Goal: Transaction & Acquisition: Book appointment/travel/reservation

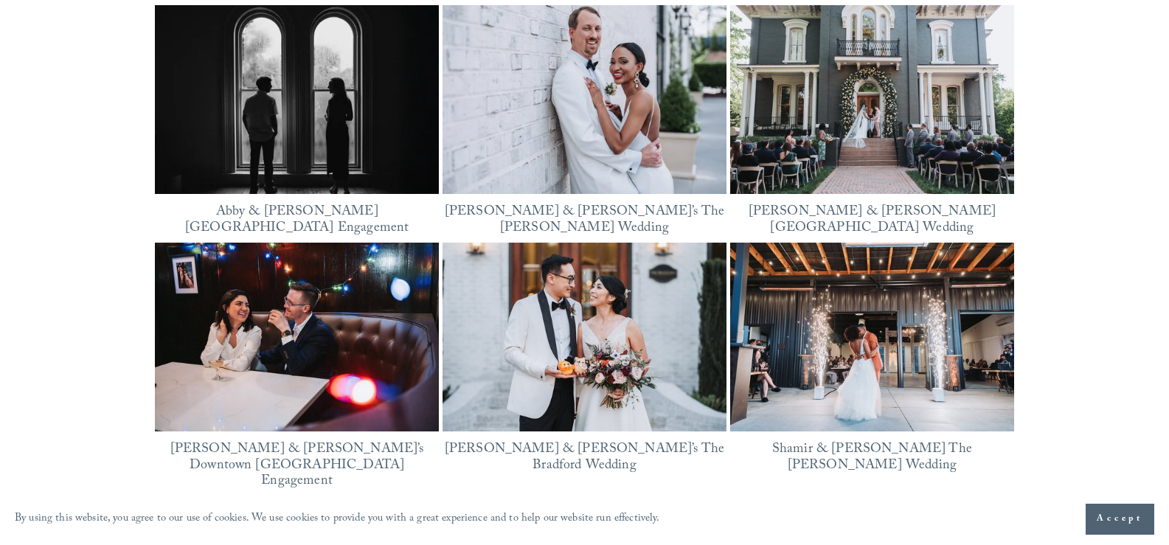
scroll to position [2541, 0]
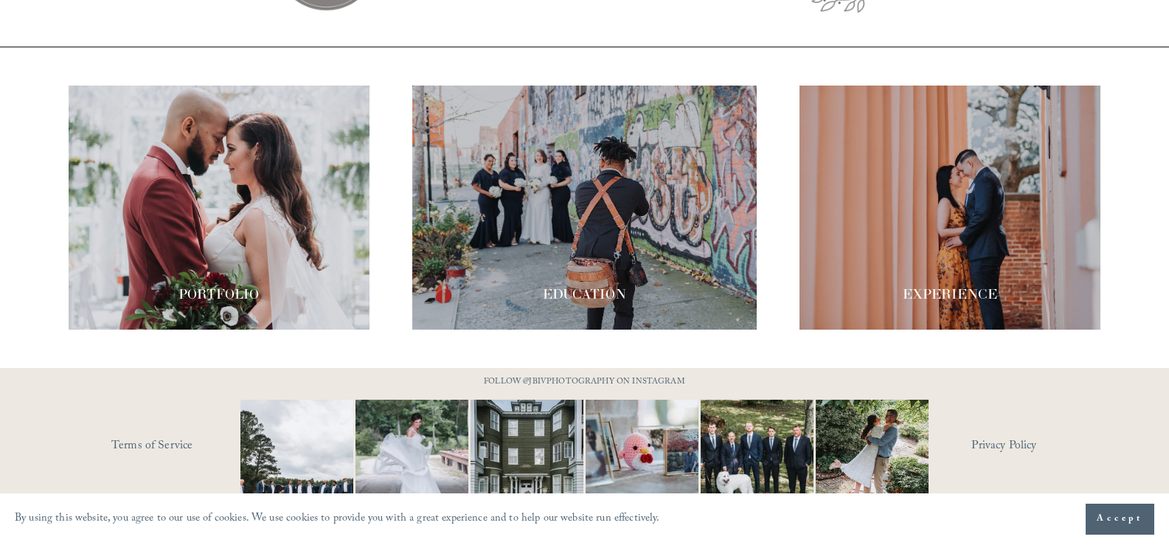
click at [1119, 507] on button "Accept" at bounding box center [1120, 519] width 69 height 31
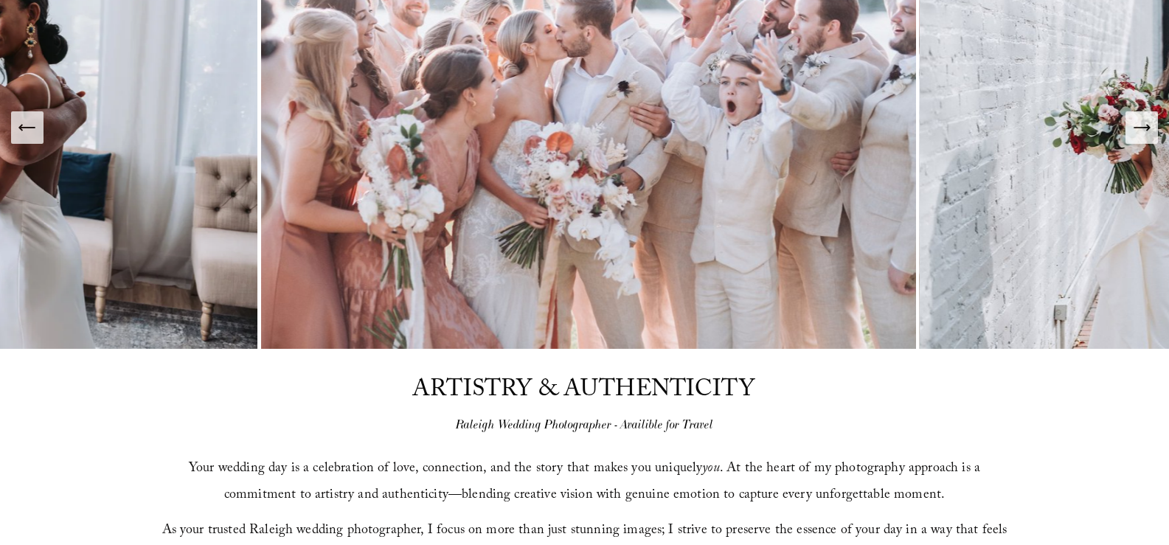
scroll to position [0, 0]
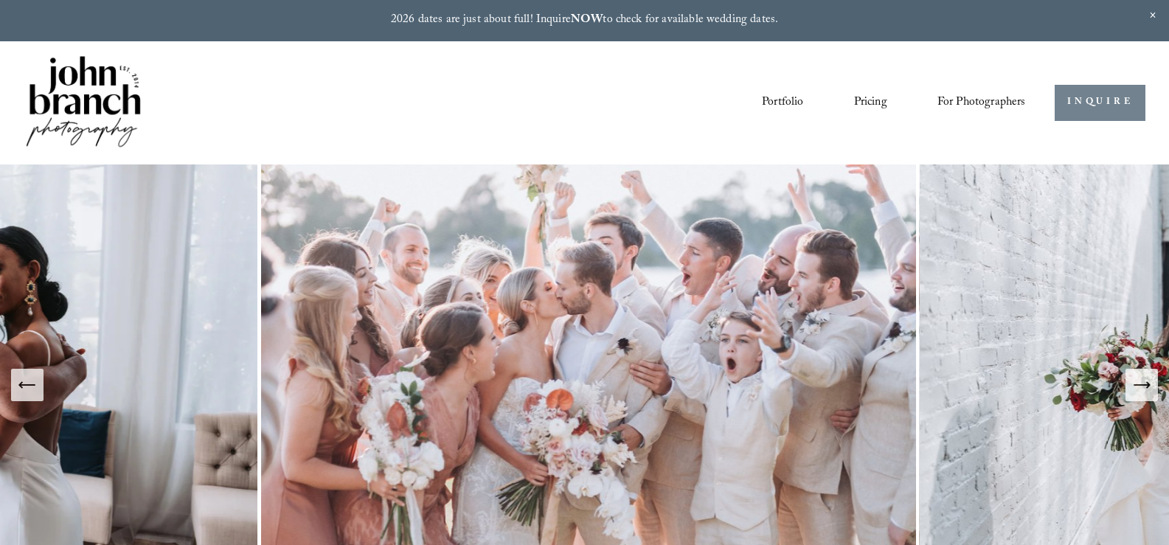
click at [1105, 119] on link "INQUIRE" at bounding box center [1100, 103] width 91 height 36
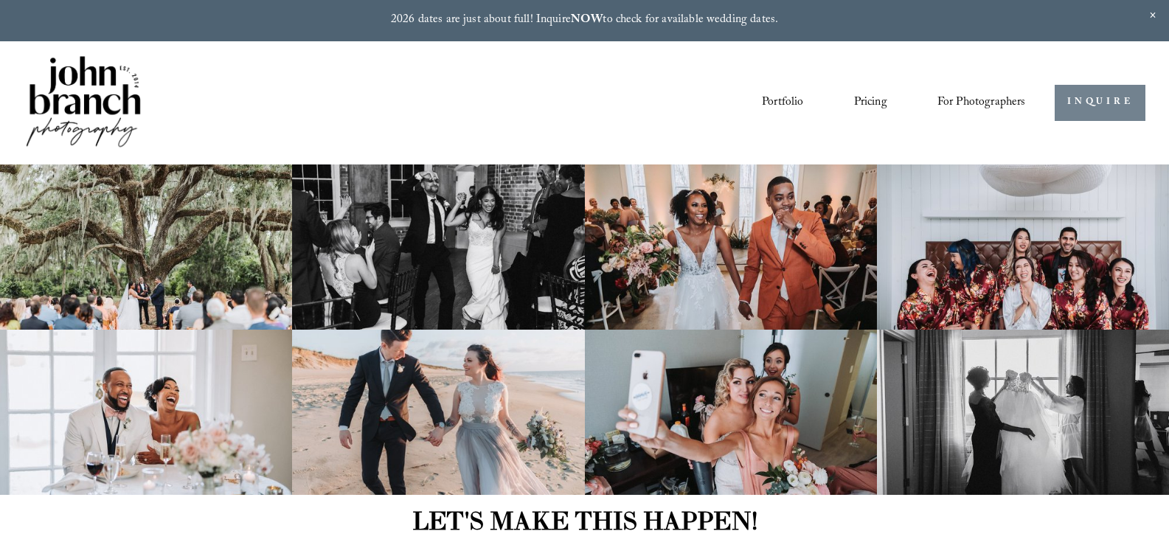
click at [1100, 94] on link "INQUIRE" at bounding box center [1100, 103] width 91 height 36
